Goal: Check status: Check status

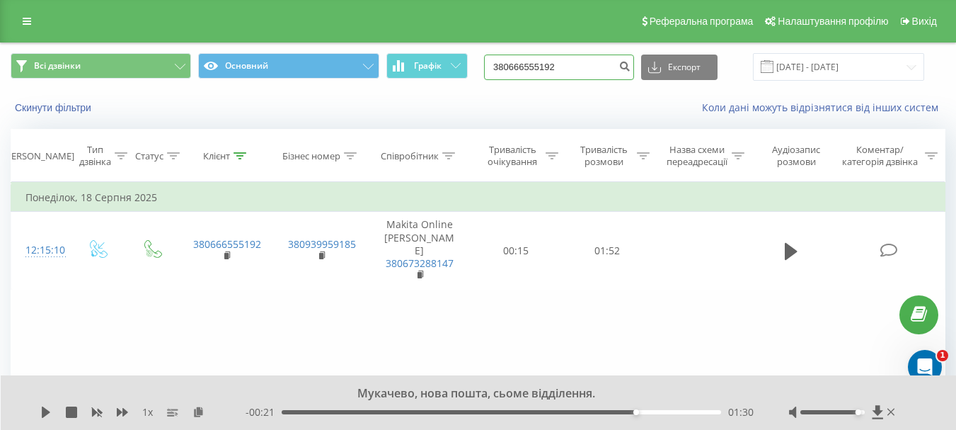
drag, startPoint x: 580, startPoint y: 74, endPoint x: 323, endPoint y: 47, distance: 257.6
click at [328, 48] on div "Всі дзвінки Основний Графік 380666555192 Експорт .csv .xls .xlsx 20.05.2025 - 2…" at bounding box center [478, 66] width 955 height 47
paste input "+38(050) 818-49-3"
click at [513, 68] on input "+38(050) 818-49-32" at bounding box center [559, 66] width 150 height 25
click at [524, 66] on input "38(050) 818-49-32" at bounding box center [559, 66] width 150 height 25
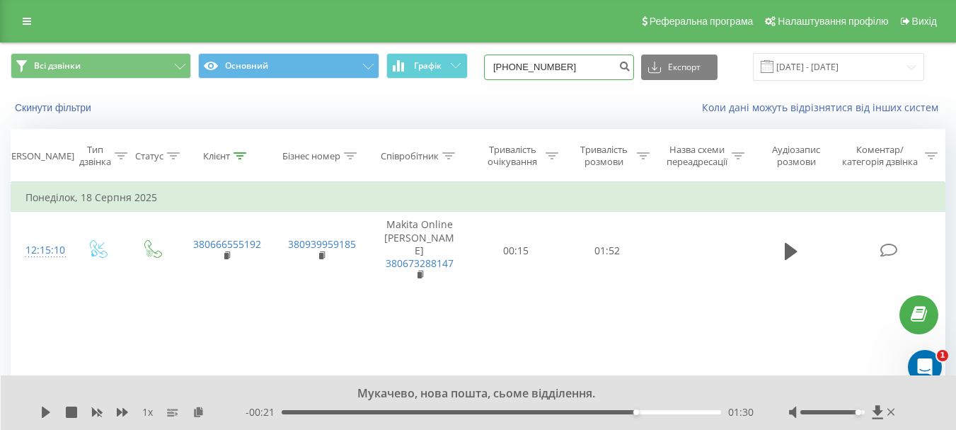
click at [522, 64] on input "38(050) 818-49-32" at bounding box center [559, 66] width 150 height 25
click at [536, 64] on input "38050) 818-49-32" at bounding box center [559, 66] width 150 height 25
click at [540, 64] on input "38050) 818-49-32" at bounding box center [559, 66] width 150 height 25
click at [553, 64] on input "38050818-49-32" at bounding box center [559, 66] width 150 height 25
click at [561, 66] on input "3805081849-32" at bounding box center [559, 66] width 150 height 25
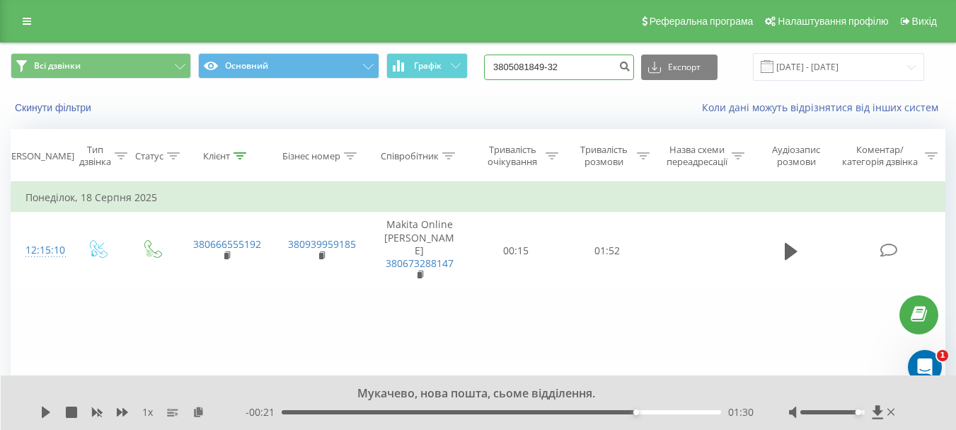
click at [565, 64] on input "3805081849-32" at bounding box center [559, 66] width 150 height 25
click at [564, 64] on input "3805081849-32" at bounding box center [559, 66] width 150 height 25
type input "380508184932"
click at [630, 67] on icon "submit" at bounding box center [624, 64] width 12 height 8
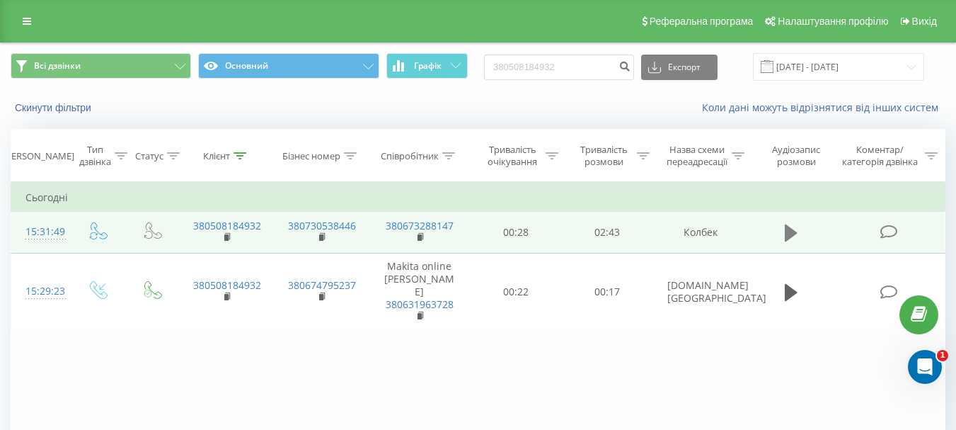
click at [788, 231] on icon at bounding box center [791, 232] width 13 height 17
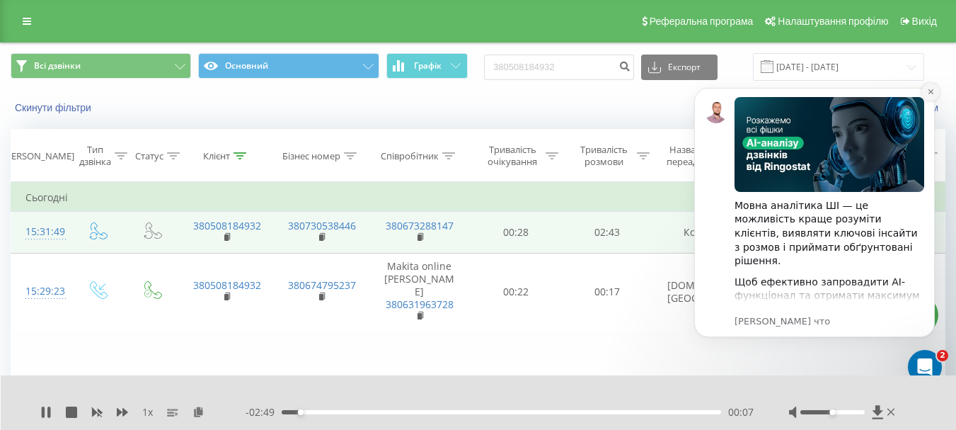
click at [930, 91] on icon "Dismiss notification" at bounding box center [930, 91] width 5 height 5
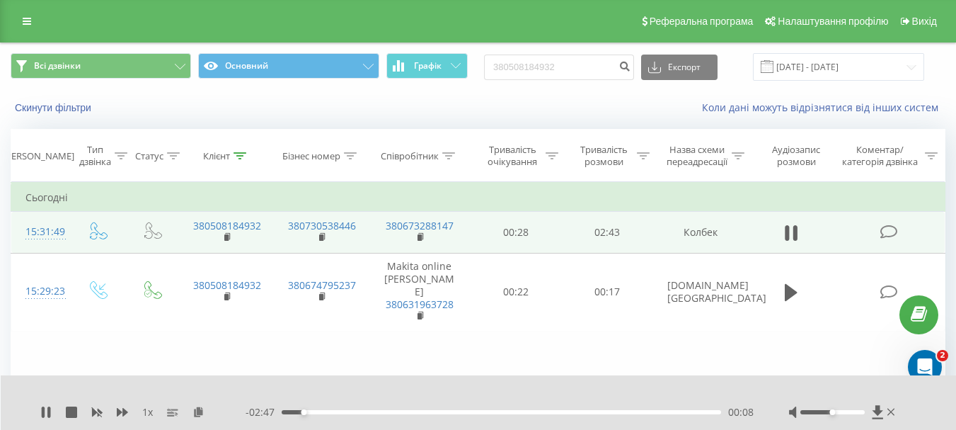
drag, startPoint x: 831, startPoint y: 414, endPoint x: 848, endPoint y: 412, distance: 17.1
click at [835, 412] on div "Accessibility label" at bounding box center [832, 412] width 6 height 6
click at [662, 415] on div "- 02:46 00:10 00:10" at bounding box center [500, 412] width 508 height 14
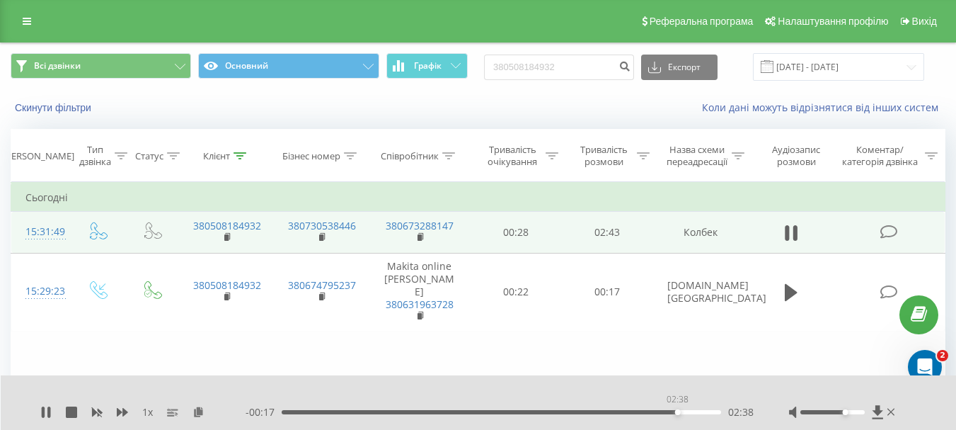
click at [677, 413] on div "02:38" at bounding box center [501, 412] width 439 height 4
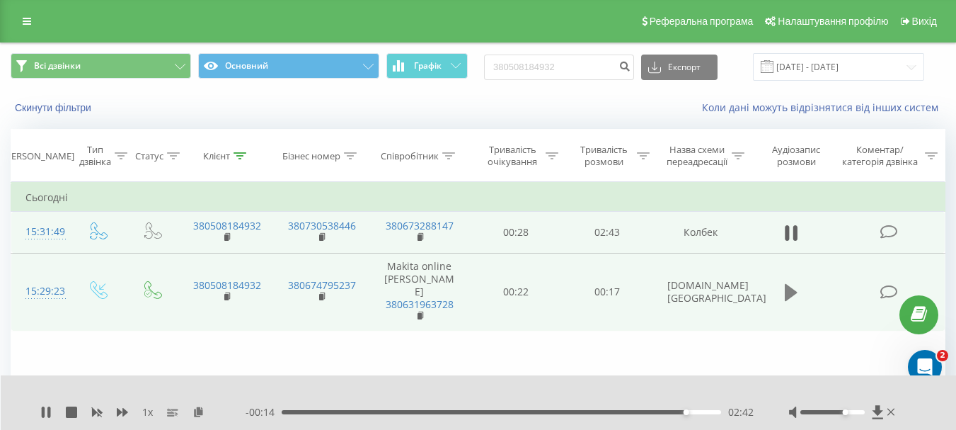
click at [793, 286] on icon at bounding box center [791, 292] width 13 height 17
click at [681, 411] on div "00:06" at bounding box center [501, 412] width 439 height 4
click at [787, 282] on icon at bounding box center [791, 292] width 13 height 20
